Goal: Transaction & Acquisition: Book appointment/travel/reservation

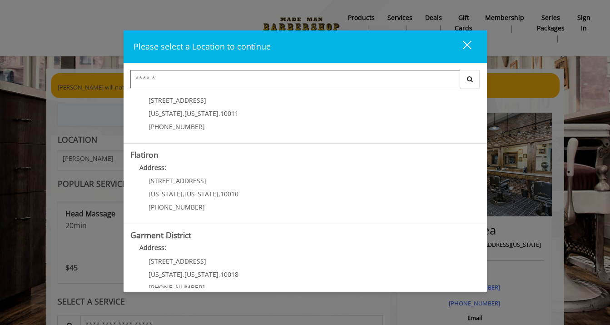
scroll to position [190, 0]
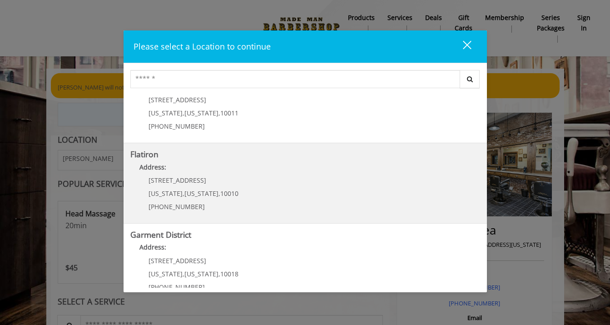
click at [357, 182] on "Flatiron Address: [STREET_ADDRESS][US_STATE][US_STATE] (917) 475-1765" at bounding box center [305, 183] width 350 height 66
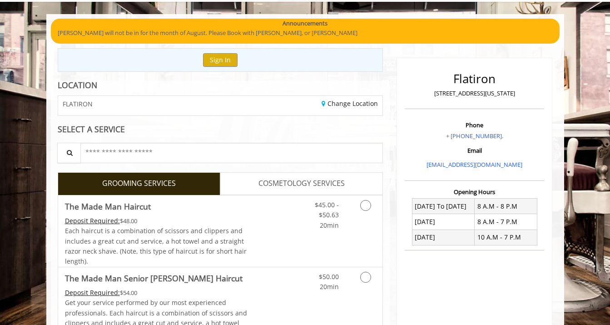
scroll to position [57, 0]
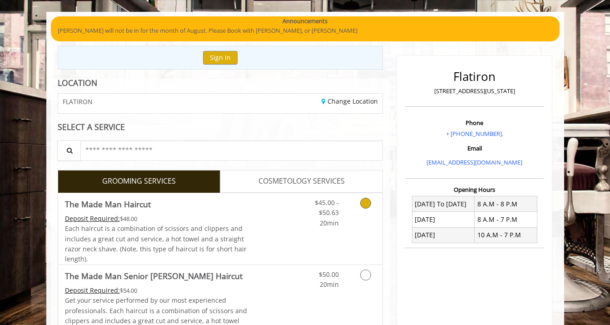
click at [362, 200] on icon "Grooming services" at bounding box center [365, 203] width 11 height 11
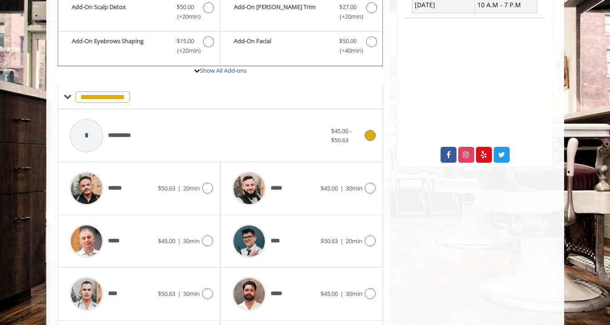
scroll to position [289, 0]
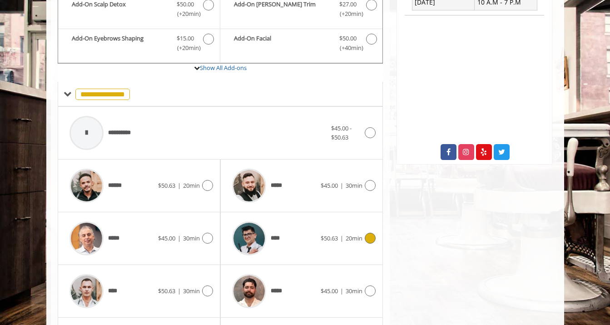
click at [373, 235] on icon at bounding box center [370, 238] width 11 height 11
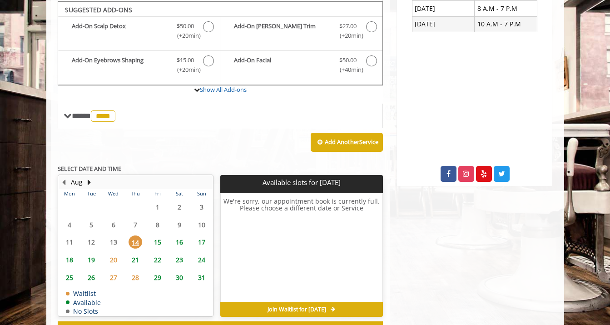
scroll to position [267, 0]
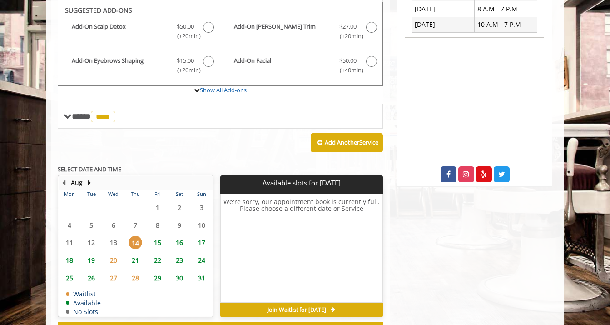
click at [204, 238] on span "17" at bounding box center [202, 242] width 14 height 13
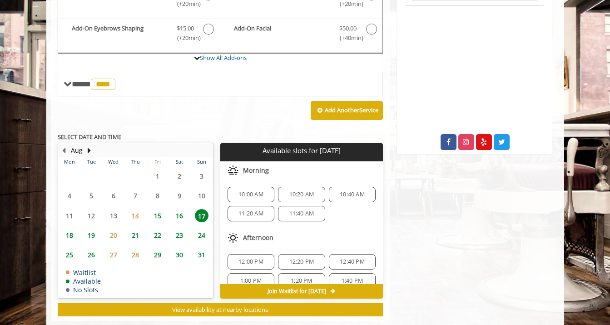
scroll to position [313, 0]
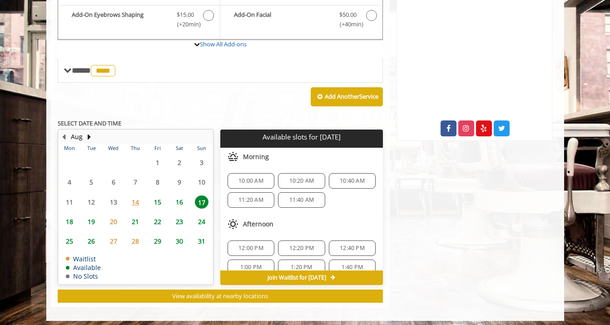
click at [258, 196] on span "11:20 AM" at bounding box center [250, 199] width 25 height 7
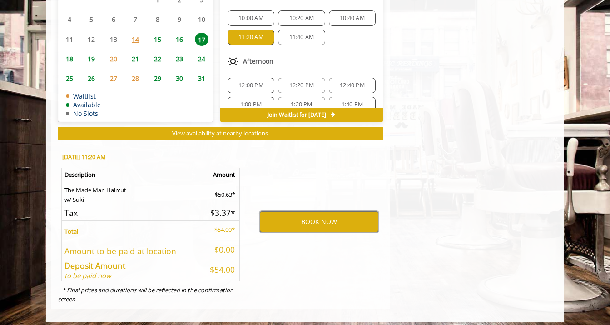
scroll to position [475, 0]
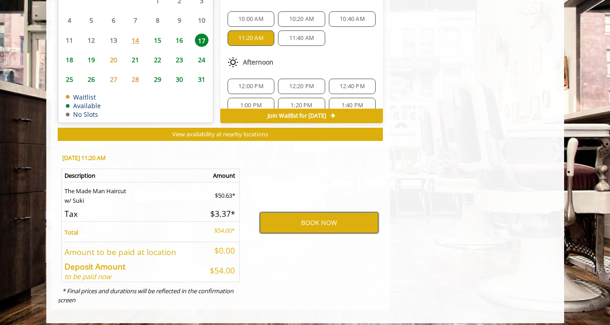
click at [324, 220] on button "BOOK NOW" at bounding box center [319, 222] width 119 height 21
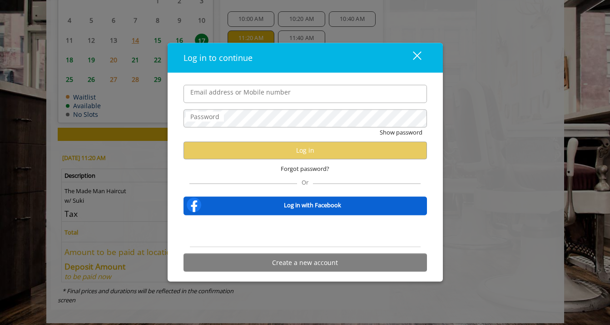
click at [301, 234] on div "Sign in with Google. Opens in new tab" at bounding box center [305, 231] width 84 height 20
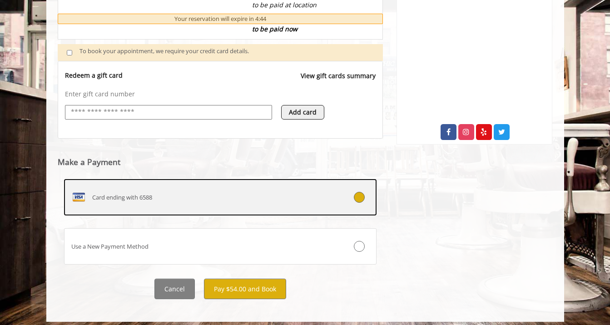
scroll to position [309, 0]
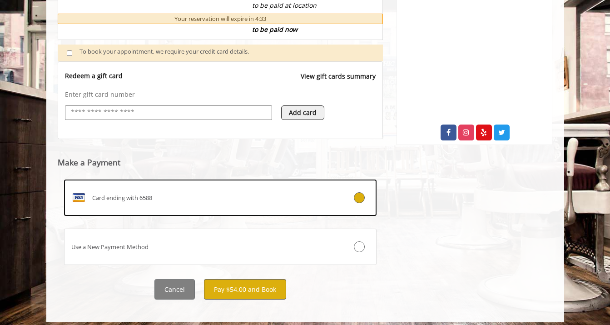
click at [248, 282] on button "Pay $54.00 and Book" at bounding box center [245, 289] width 82 height 20
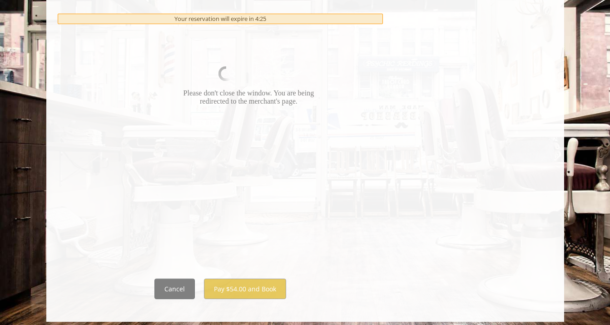
scroll to position [503, 0]
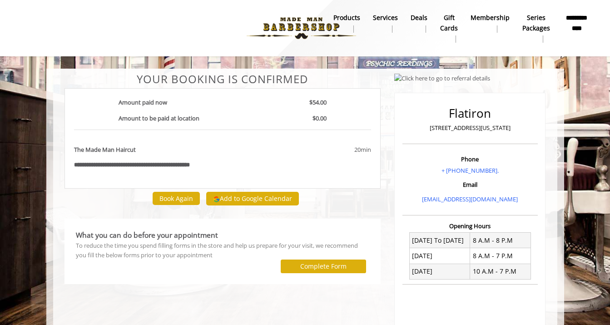
click at [575, 25] on b "**********" at bounding box center [577, 23] width 28 height 20
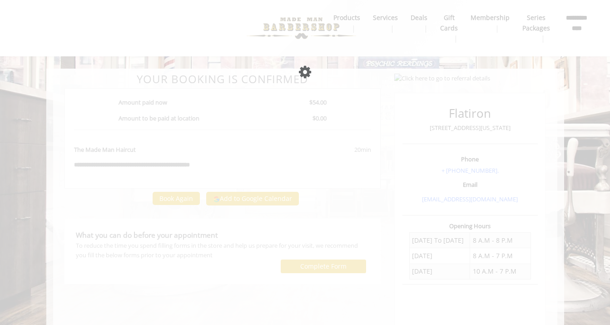
select select "***"
